Goal: Information Seeking & Learning: Find specific fact

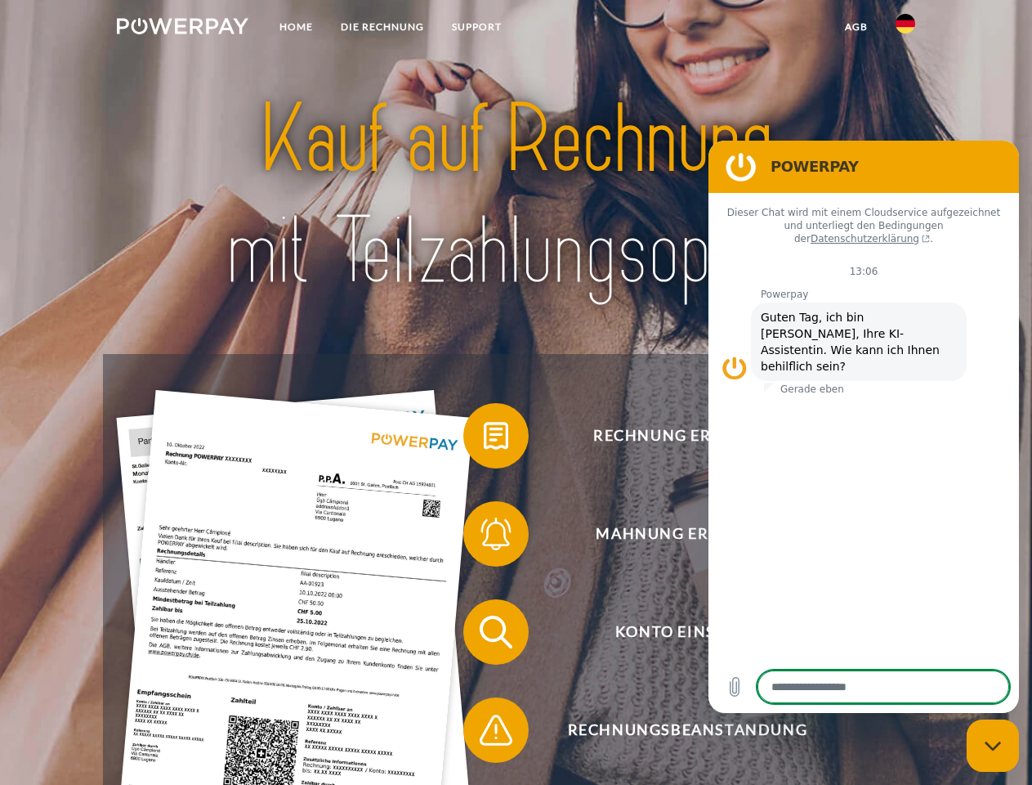
click at [182, 29] on img at bounding box center [183, 26] width 132 height 16
click at [906, 29] on img at bounding box center [906, 24] width 20 height 20
click at [856, 27] on link "agb" at bounding box center [856, 26] width 51 height 29
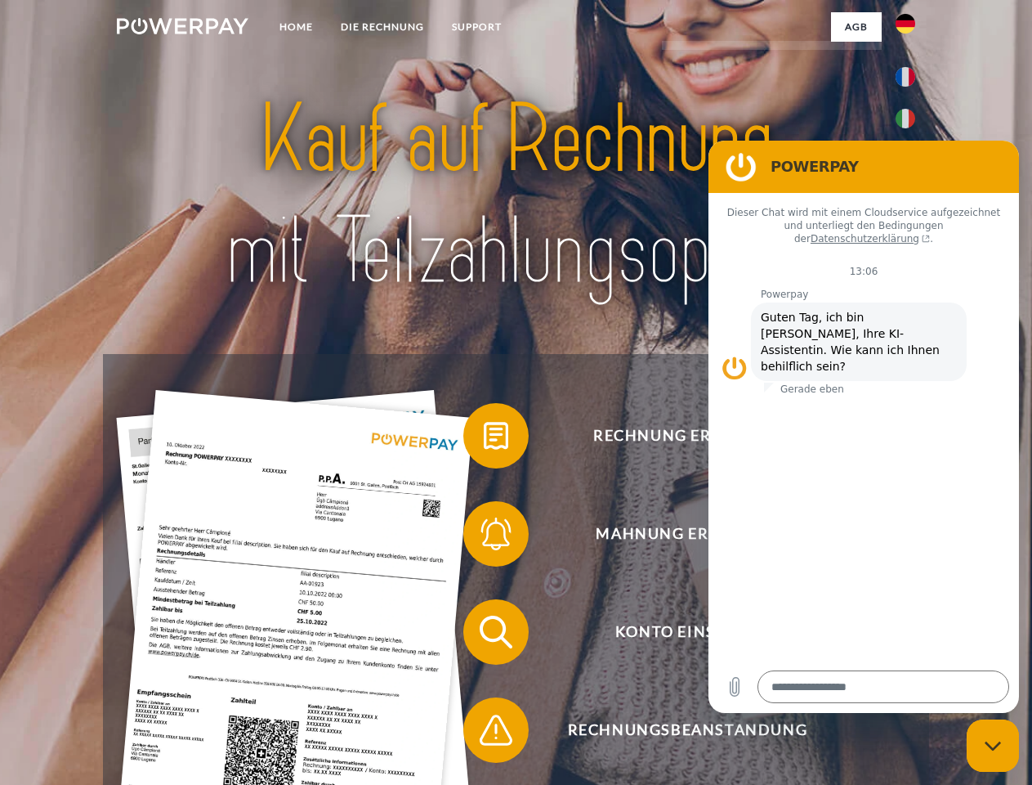
click at [484, 439] on span at bounding box center [472, 436] width 82 height 82
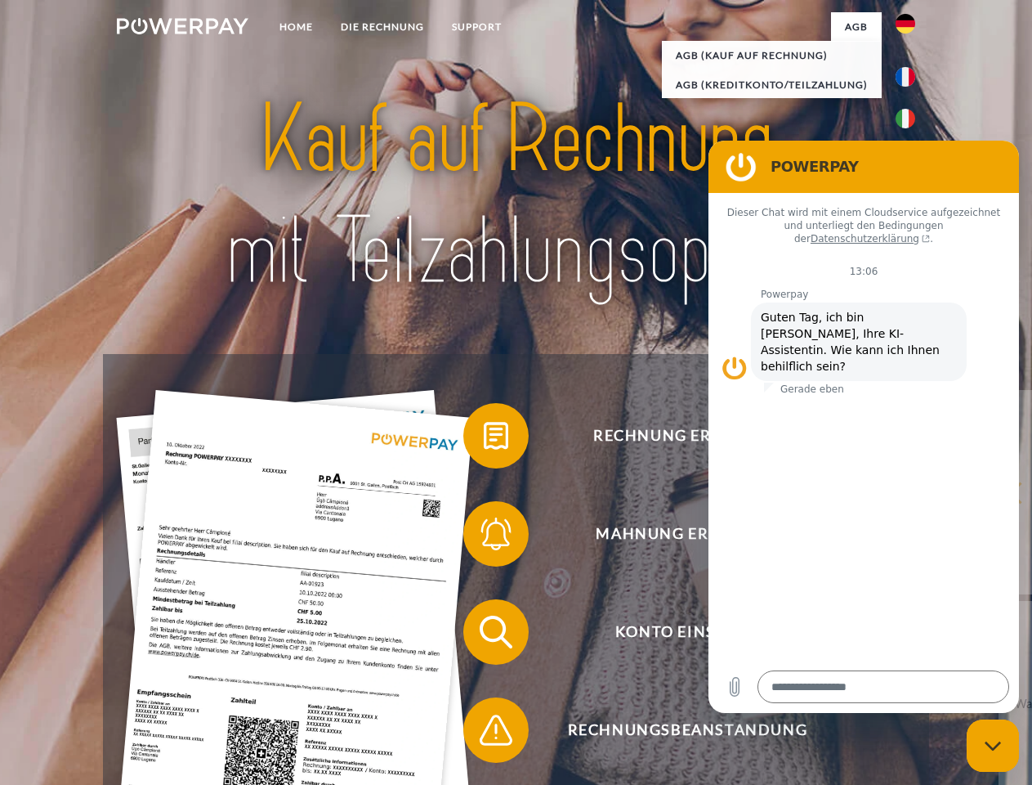
click at [484, 537] on div "Rechnung erhalten? Mahnung erhalten? Konto einsehen" at bounding box center [515, 681] width 825 height 654
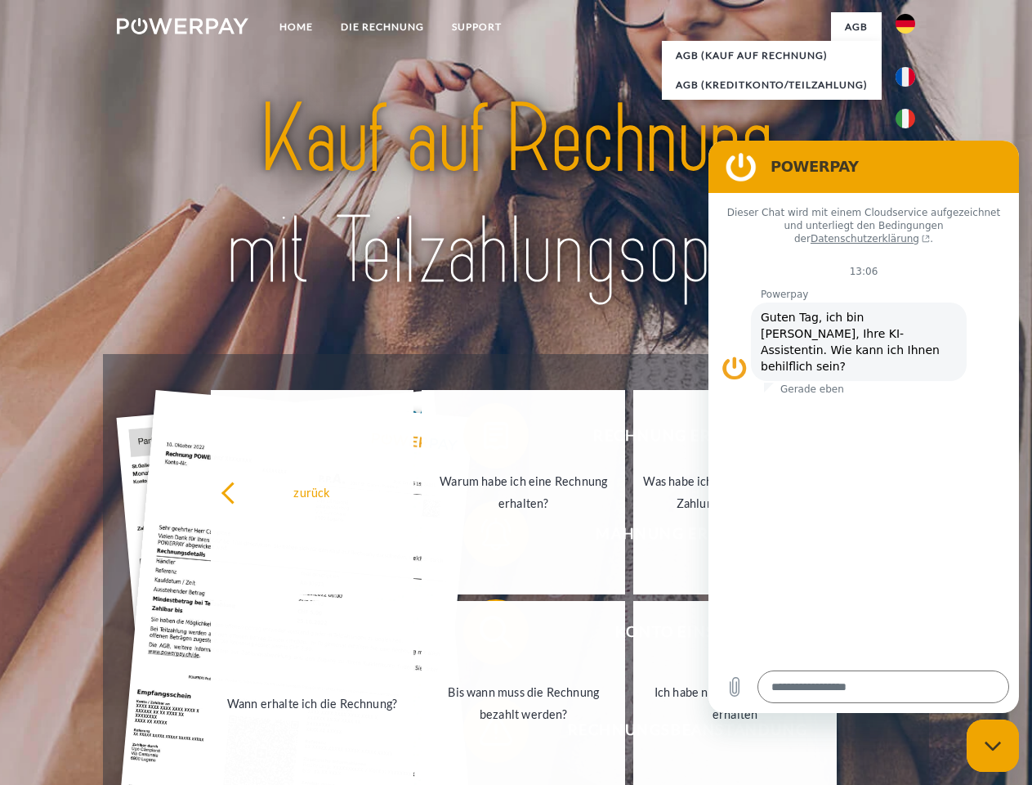
click at [484, 635] on link "Bis wann muss die Rechnung bezahlt werden?" at bounding box center [524, 703] width 204 height 204
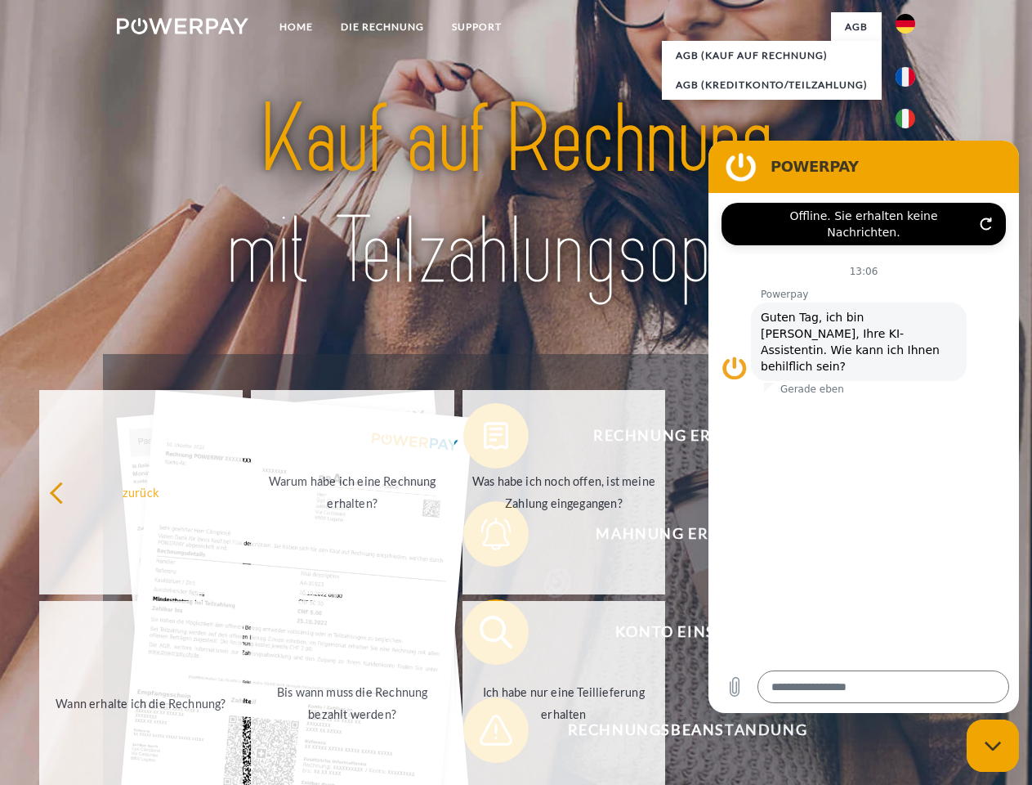
click at [484, 733] on span at bounding box center [472, 730] width 82 height 82
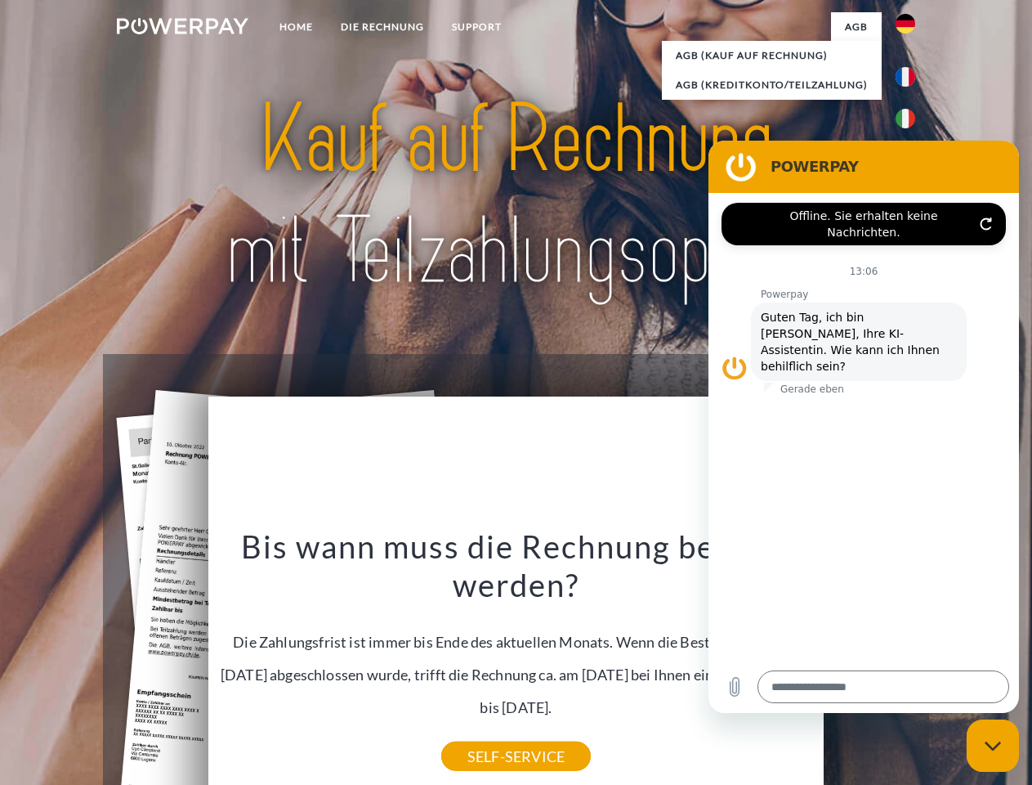
click at [993, 745] on icon "Messaging-Fenster schließen" at bounding box center [993, 745] width 17 height 11
type textarea "*"
